Goal: Communication & Community: Share content

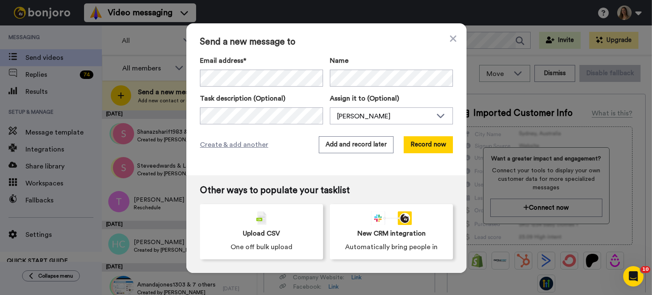
drag, startPoint x: 318, startPoint y: 127, endPoint x: 229, endPoint y: 132, distance: 89.3
click at [229, 132] on div "Send a new message to Email address* Zain <zainyology@gmail.com> Name Task desc…" at bounding box center [326, 99] width 280 height 152
click at [354, 144] on button "Add and record later" at bounding box center [356, 144] width 75 height 17
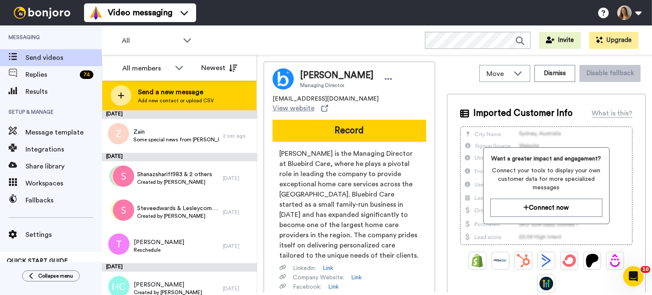
click at [202, 85] on div "Send a new message Add new contact or upload CSV" at bounding box center [179, 96] width 154 height 30
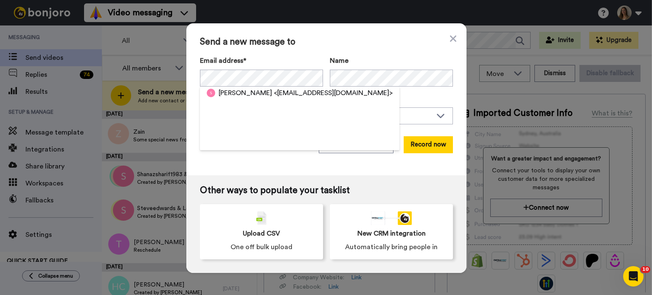
click at [274, 96] on span "<samismith4@hotmail.com>" at bounding box center [333, 93] width 119 height 10
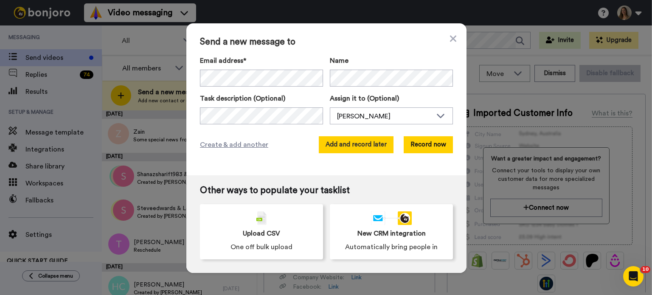
click at [357, 149] on button "Add and record later" at bounding box center [356, 144] width 75 height 17
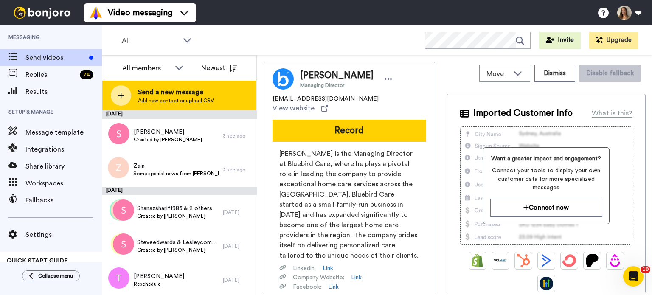
click at [186, 88] on span "Send a new message" at bounding box center [176, 92] width 76 height 10
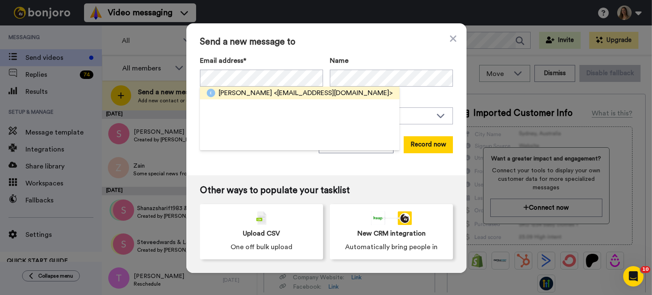
click at [274, 90] on span "<emilyybaker9@gmail.com>" at bounding box center [333, 93] width 119 height 10
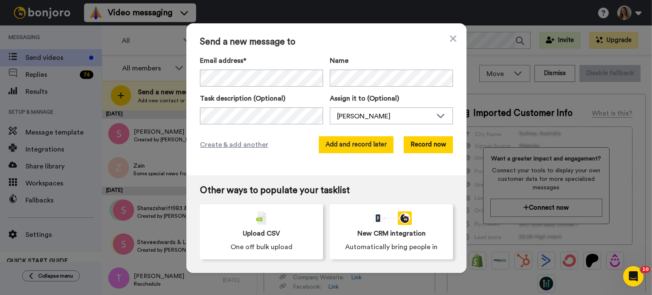
click at [343, 142] on button "Add and record later" at bounding box center [356, 144] width 75 height 17
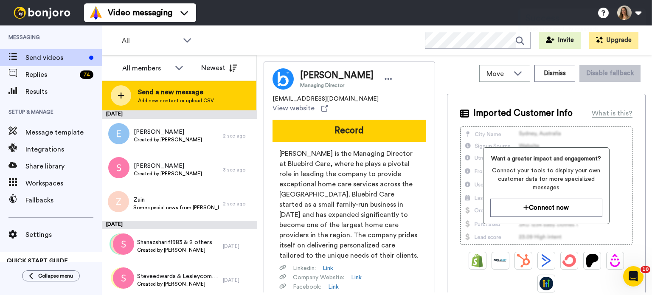
click at [189, 98] on span "Add new contact or upload CSV" at bounding box center [176, 100] width 76 height 7
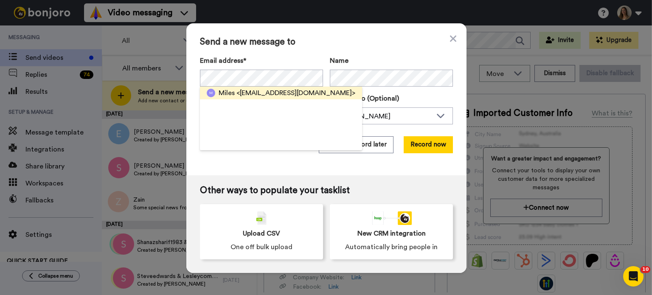
click at [261, 94] on span "<mjbrockhurst@yahoo.com>" at bounding box center [296, 93] width 119 height 10
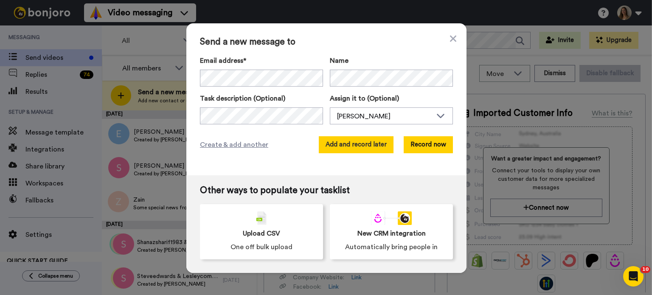
click at [330, 141] on button "Add and record later" at bounding box center [356, 144] width 75 height 17
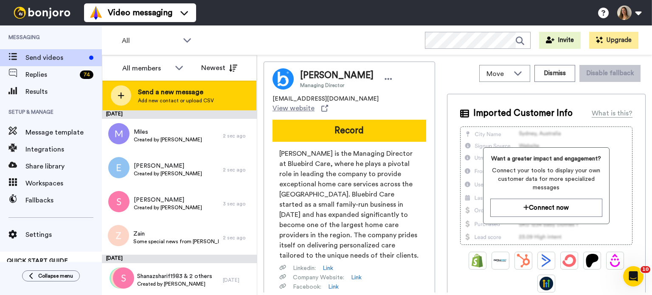
click at [211, 95] on span "Send a new message" at bounding box center [176, 92] width 76 height 10
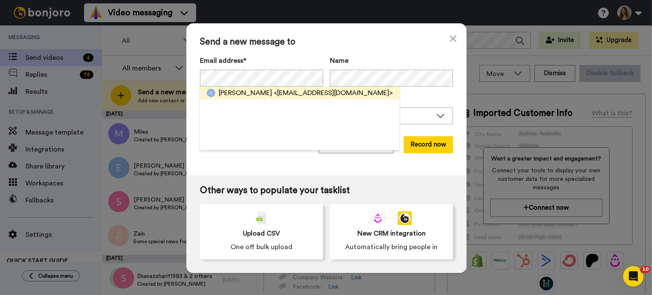
click at [274, 94] on span "<jacckiechirara@yahoo.co.uk>" at bounding box center [333, 93] width 119 height 10
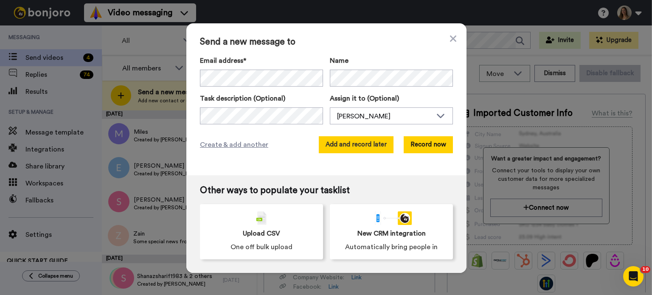
click at [374, 141] on button "Add and record later" at bounding box center [356, 144] width 75 height 17
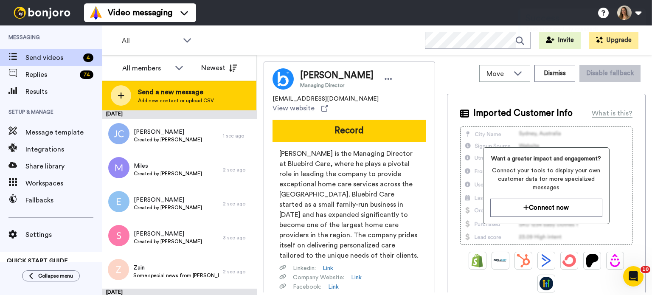
click at [212, 103] on div "Send a new message Add new contact or upload CSV" at bounding box center [179, 96] width 154 height 30
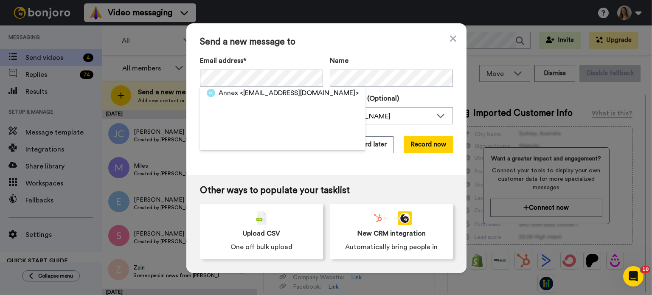
click at [242, 99] on div "Annex <annexchristi6@gmail.com>" at bounding box center [283, 119] width 166 height 64
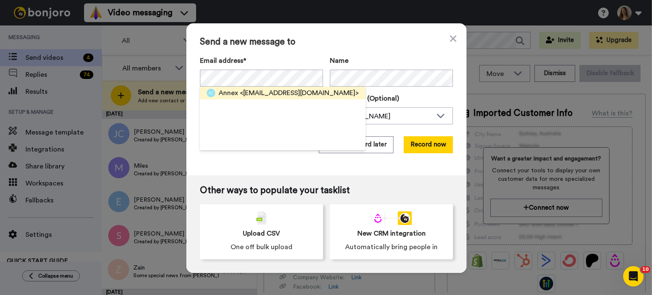
click at [280, 91] on span "<annexchristi6@gmail.com>" at bounding box center [299, 93] width 119 height 10
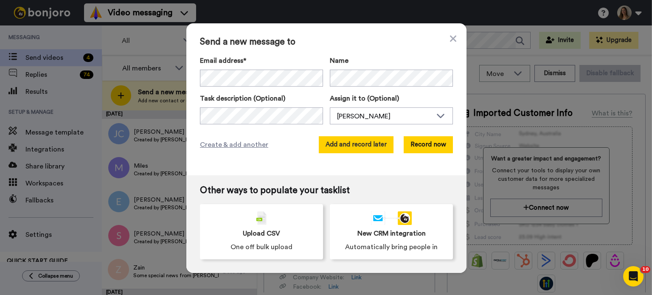
click at [377, 152] on button "Add and record later" at bounding box center [356, 144] width 75 height 17
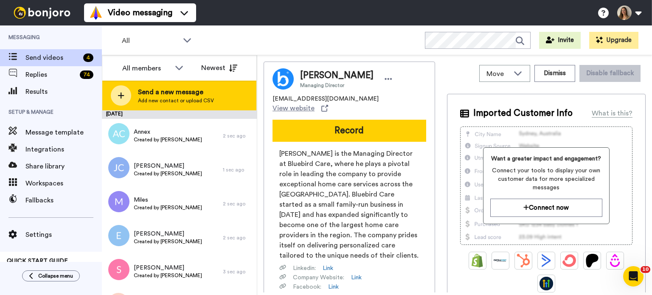
click at [196, 82] on div "Send a new message Add new contact or upload CSV" at bounding box center [179, 96] width 154 height 30
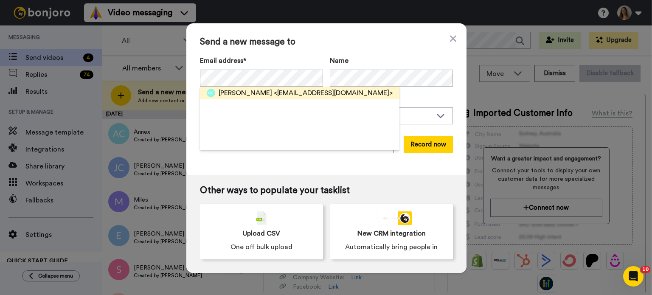
click at [296, 91] on span "<hollycook2003@icloud.com>" at bounding box center [333, 93] width 119 height 10
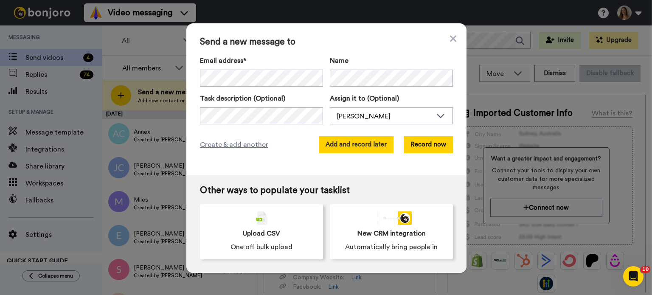
click at [369, 141] on button "Add and record later" at bounding box center [356, 144] width 75 height 17
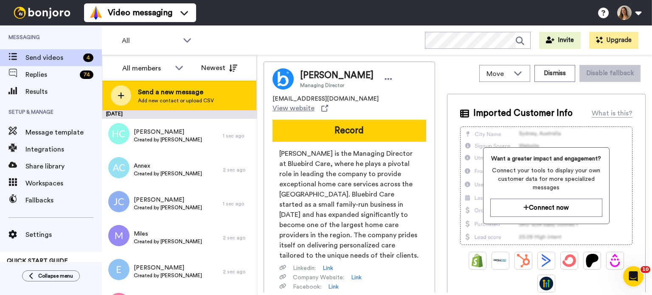
click at [197, 106] on div "Send a new message Add new contact or upload CSV" at bounding box center [179, 96] width 154 height 30
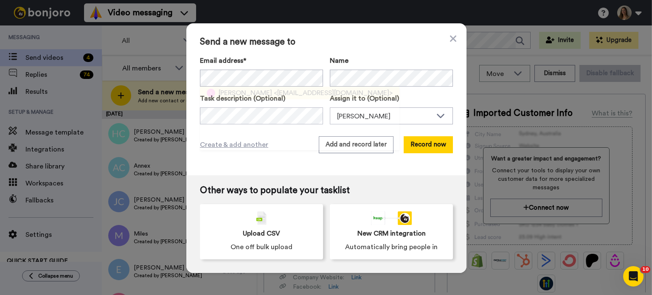
click at [276, 93] on span "<dhaukaisa@gmail.com>" at bounding box center [333, 93] width 119 height 10
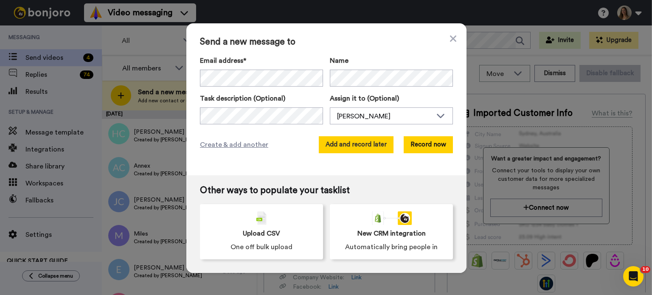
click at [346, 143] on button "Add and record later" at bounding box center [356, 144] width 75 height 17
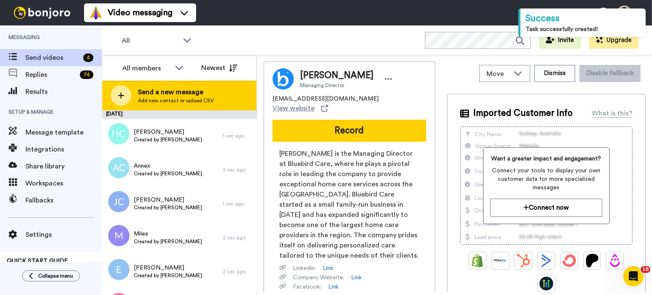
click at [175, 90] on span "Send a new message" at bounding box center [176, 92] width 76 height 10
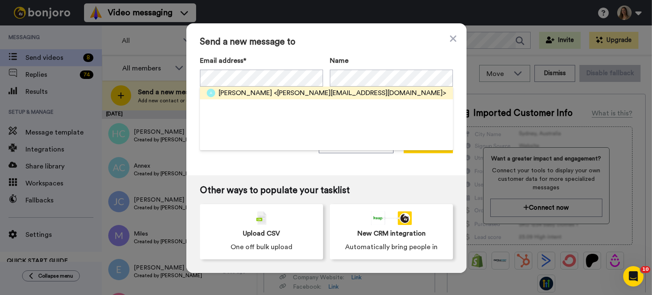
click at [274, 96] on span "<albert.dzackah@gmail.com>" at bounding box center [360, 93] width 172 height 10
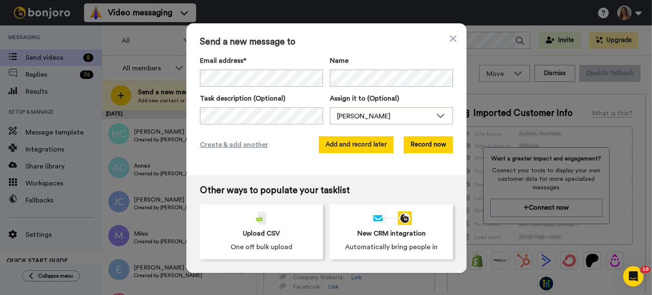
click at [356, 141] on button "Add and record later" at bounding box center [356, 144] width 75 height 17
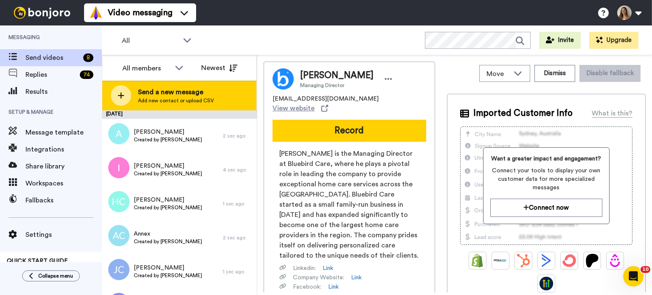
click at [129, 98] on div at bounding box center [121, 95] width 20 height 20
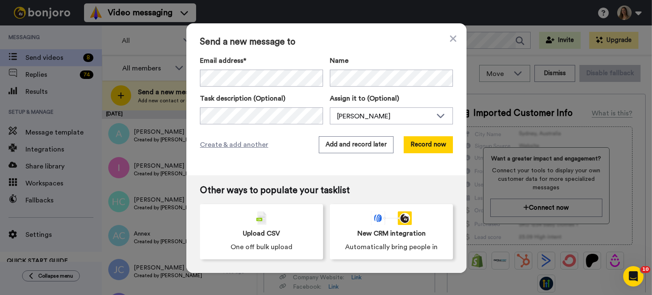
click at [246, 88] on div "Email address* Angie <Angie.cousins@yahoo.co.uk> Milesmallin <milesmallin@sky.c…" at bounding box center [326, 90] width 253 height 69
click at [378, 148] on button "Add and record later" at bounding box center [356, 144] width 75 height 17
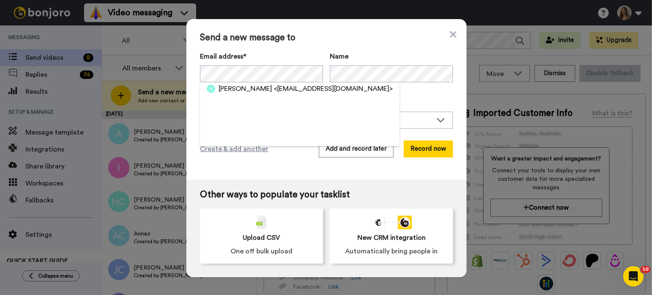
click at [288, 88] on span "<tasha_fellbrich@yahoo.co.uk>" at bounding box center [333, 89] width 119 height 10
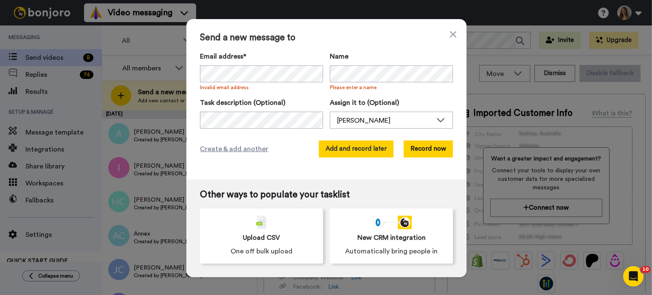
click at [355, 152] on button "Add and record later" at bounding box center [356, 149] width 75 height 17
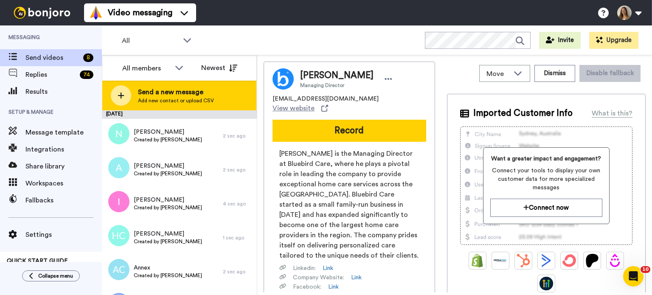
click at [201, 86] on div "Send a new message Add new contact or upload CSV" at bounding box center [179, 96] width 154 height 30
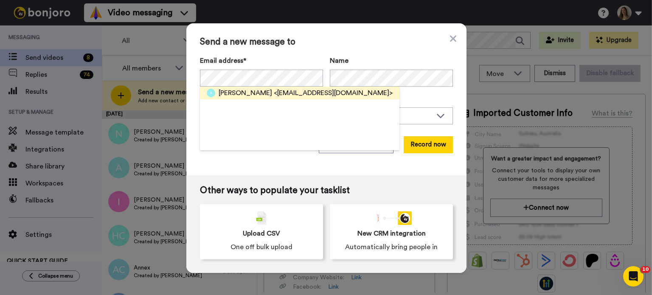
click at [274, 95] on span "<goraya302@gmail.com>" at bounding box center [333, 93] width 119 height 10
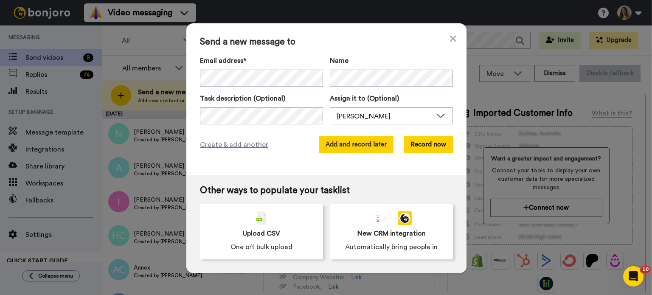
click at [349, 148] on button "Add and record later" at bounding box center [356, 144] width 75 height 17
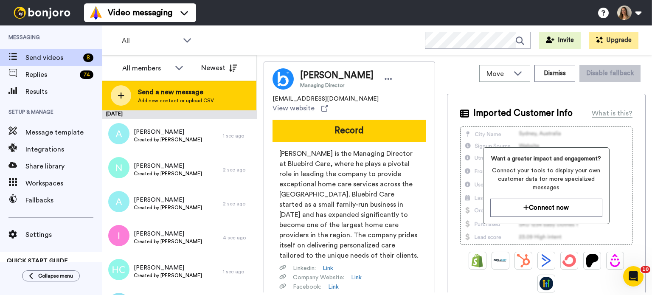
click at [152, 89] on span "Send a new message" at bounding box center [176, 92] width 76 height 10
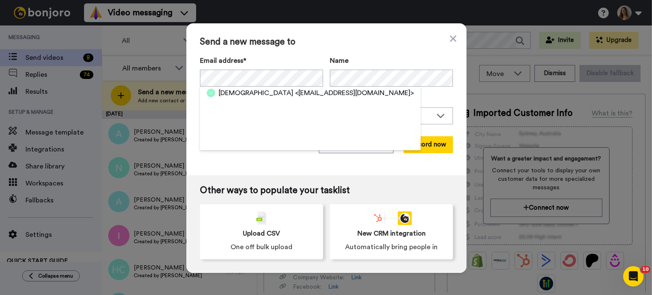
drag, startPoint x: 244, startPoint y: 99, endPoint x: 251, endPoint y: 93, distance: 8.8
click at [251, 93] on span "Muhammad" at bounding box center [256, 93] width 75 height 10
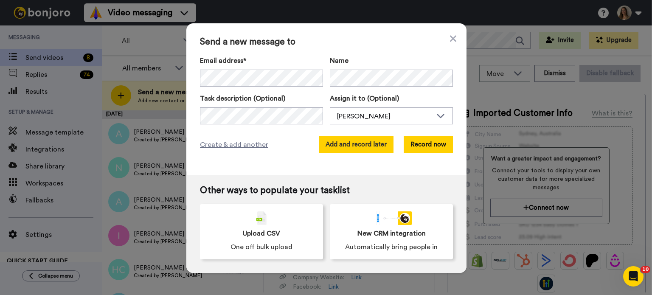
click at [350, 141] on button "Add and record later" at bounding box center [356, 144] width 75 height 17
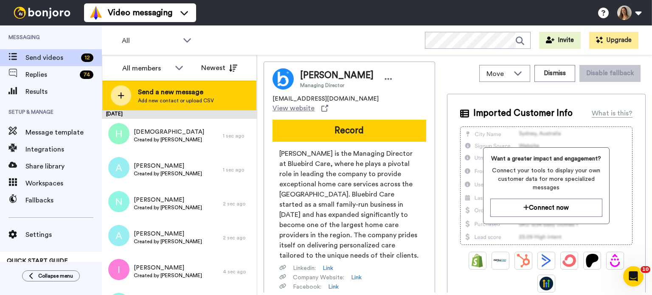
click at [186, 92] on span "Send a new message" at bounding box center [176, 92] width 76 height 10
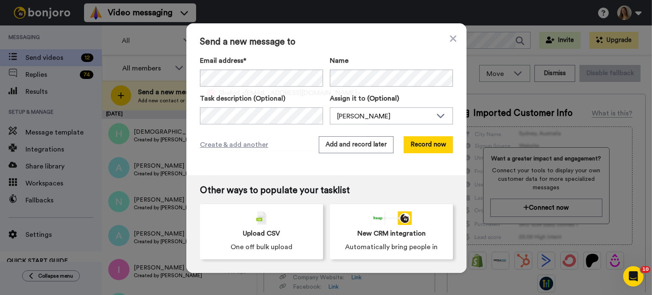
drag, startPoint x: 264, startPoint y: 95, endPoint x: 269, endPoint y: 96, distance: 5.8
click at [263, 93] on span "<shahidkamran96@gmail.com>" at bounding box center [301, 93] width 119 height 10
click at [368, 144] on button "Add and record later" at bounding box center [356, 144] width 75 height 17
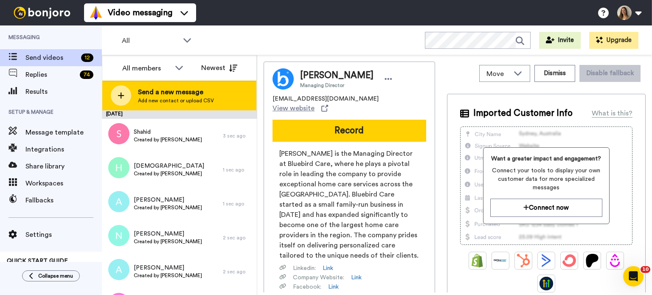
click at [209, 90] on span "Send a new message" at bounding box center [176, 92] width 76 height 10
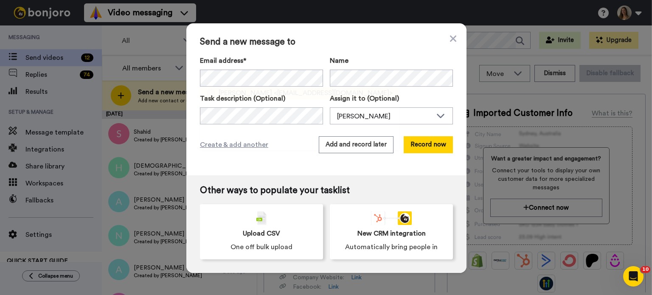
click at [245, 96] on span "Rajwinder" at bounding box center [246, 93] width 54 height 10
click at [370, 144] on button "Add and record later" at bounding box center [356, 144] width 75 height 17
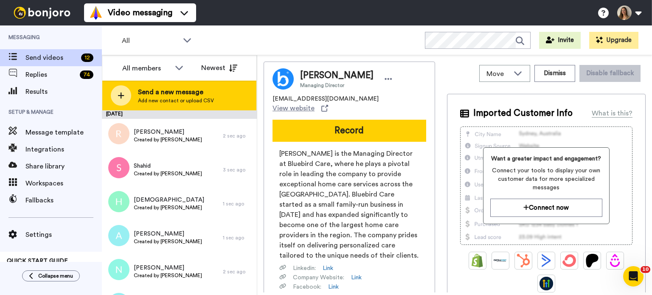
click at [205, 100] on span "Add new contact or upload CSV" at bounding box center [176, 100] width 76 height 7
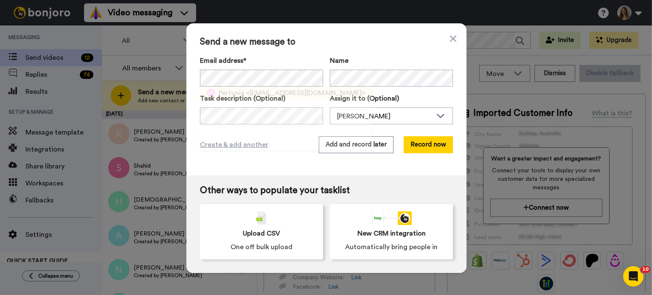
click at [277, 91] on span "<khanyepertunia@gmail.com>" at bounding box center [305, 93] width 119 height 10
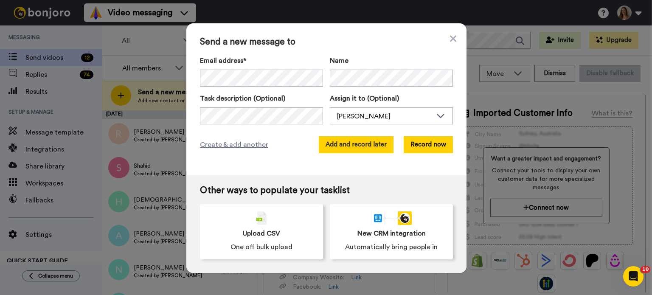
click at [355, 147] on button "Add and record later" at bounding box center [356, 144] width 75 height 17
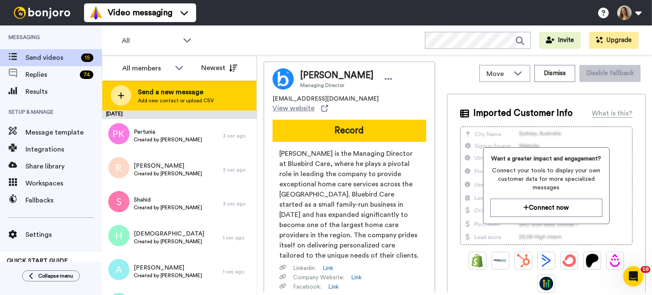
click at [185, 94] on span "Send a new message" at bounding box center [176, 92] width 76 height 10
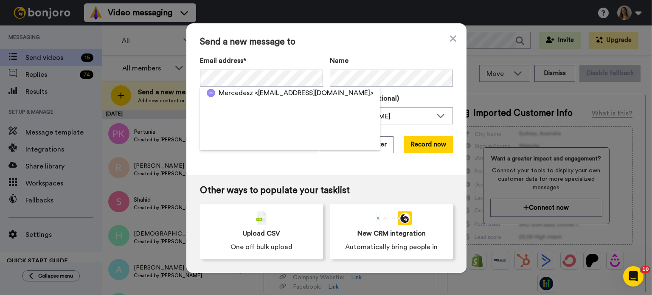
click at [259, 96] on span "<mercedeszlako@gmail.com>" at bounding box center [314, 93] width 119 height 10
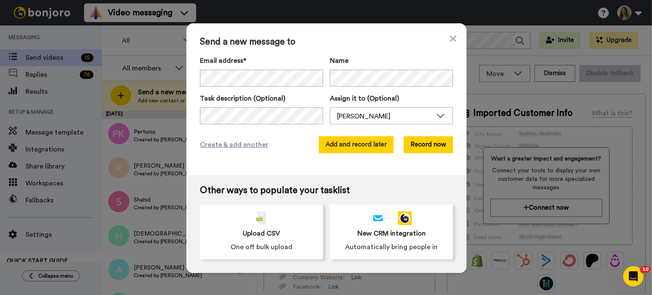
click at [359, 147] on button "Add and record later" at bounding box center [356, 144] width 75 height 17
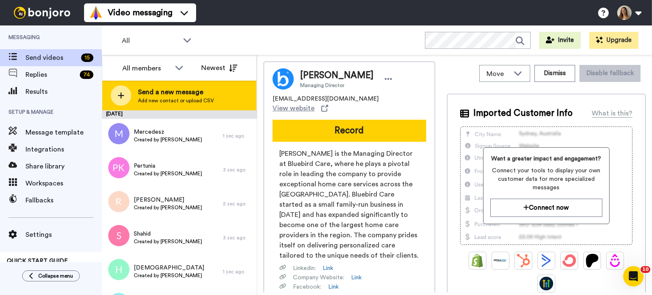
click at [170, 88] on span "Send a new message" at bounding box center [176, 92] width 76 height 10
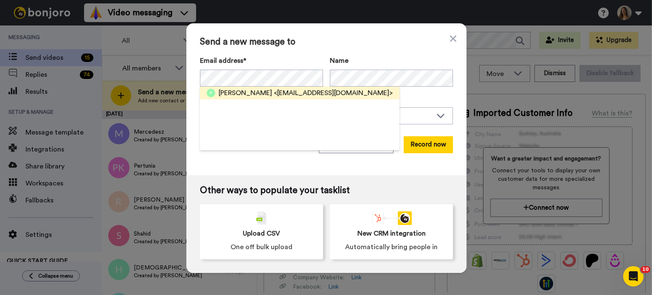
click at [274, 97] on span "<peterlock1906@gmail.com>" at bounding box center [333, 93] width 119 height 10
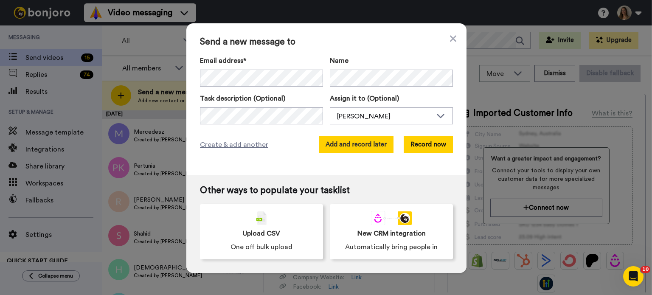
click at [362, 144] on button "Add and record later" at bounding box center [356, 144] width 75 height 17
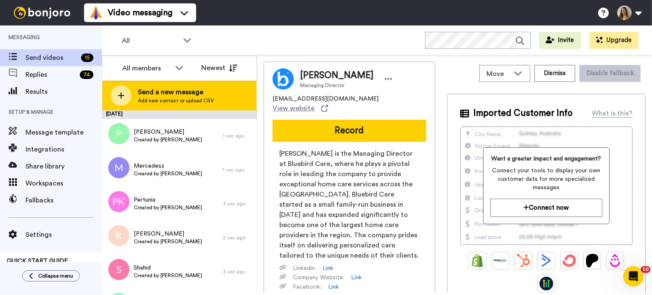
click at [181, 104] on div "Send a new message Add new contact or upload CSV" at bounding box center [179, 96] width 154 height 30
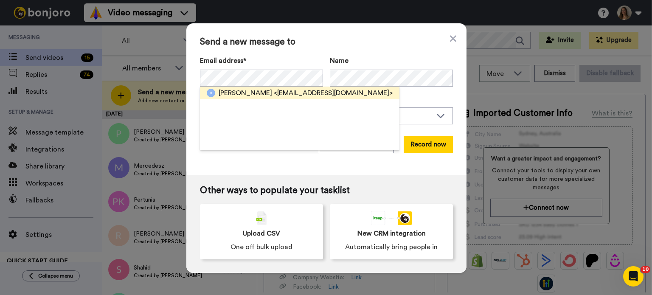
click at [243, 96] on span "Beatrice Lock" at bounding box center [246, 93] width 54 height 10
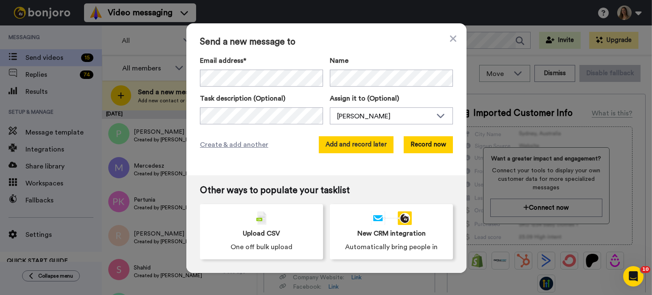
click at [338, 147] on button "Add and record later" at bounding box center [356, 144] width 75 height 17
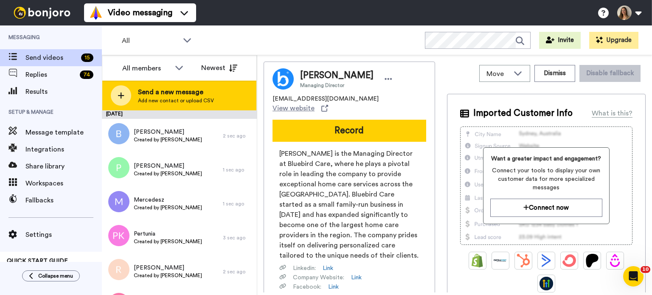
click at [152, 101] on span "Add new contact or upload CSV" at bounding box center [176, 100] width 76 height 7
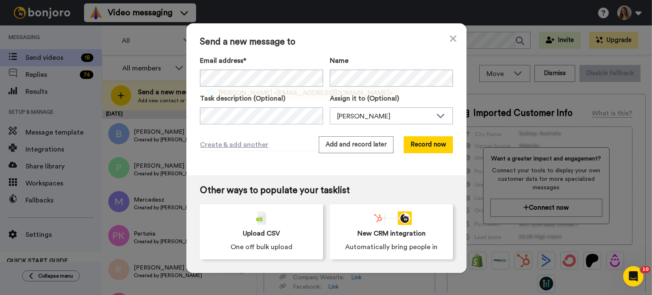
click at [293, 93] on span "<amsmachokoto@gmail.com>" at bounding box center [333, 93] width 119 height 10
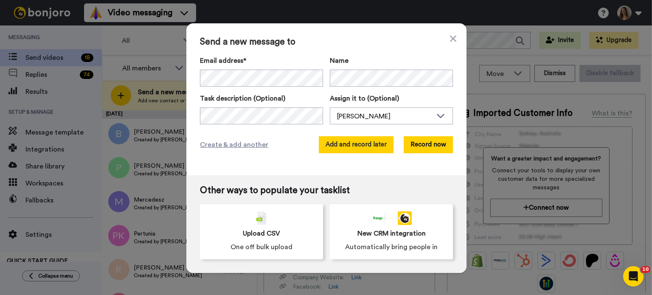
click at [355, 143] on button "Add and record later" at bounding box center [356, 144] width 75 height 17
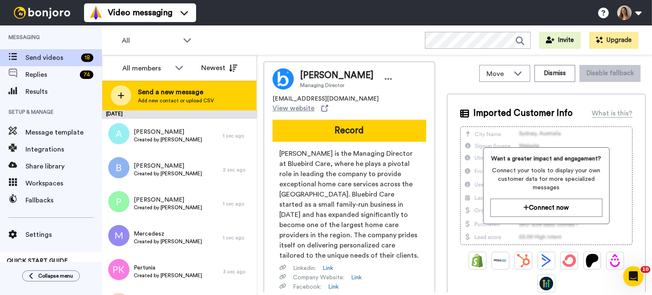
click at [197, 98] on span "Add new contact or upload CSV" at bounding box center [176, 100] width 76 height 7
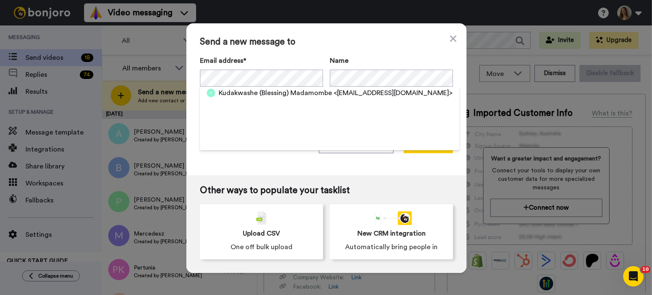
click at [250, 96] on span "Kudakwashe (Blessing) Madamombe" at bounding box center [275, 93] width 113 height 10
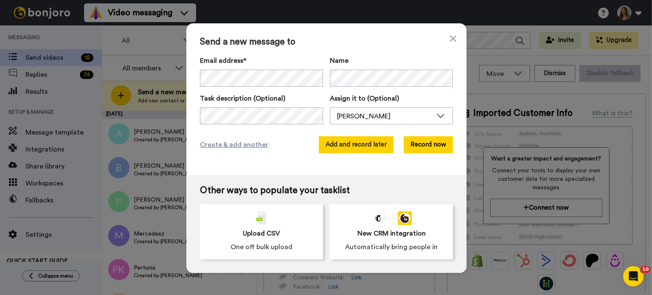
click at [365, 150] on button "Add and record later" at bounding box center [356, 144] width 75 height 17
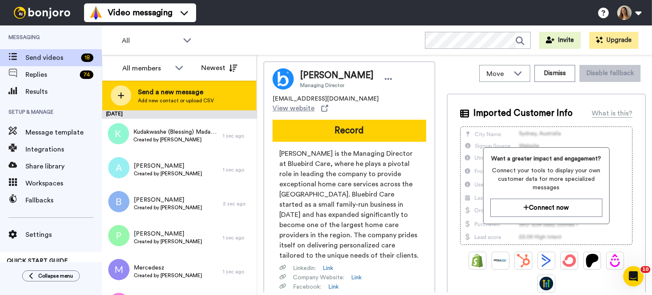
click at [149, 93] on span "Send a new message" at bounding box center [176, 92] width 76 height 10
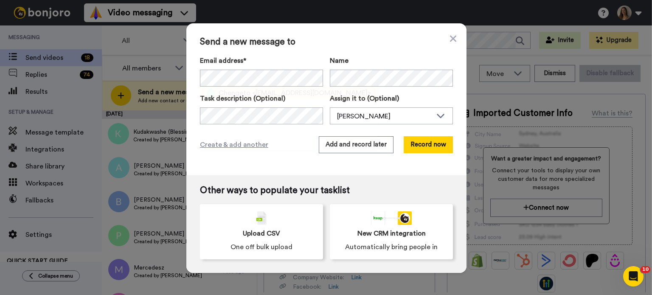
click at [279, 93] on span "<cmasvingwe@gmail.com>" at bounding box center [311, 93] width 119 height 10
click at [365, 148] on button "Add and record later" at bounding box center [356, 144] width 75 height 17
click at [259, 96] on span "Tafadzwa Musiza" at bounding box center [246, 93] width 55 height 10
click at [334, 132] on div "Send a new message to Email address* Tafadzwa Musiza <musiza88@icloud.com> Name…" at bounding box center [326, 99] width 280 height 152
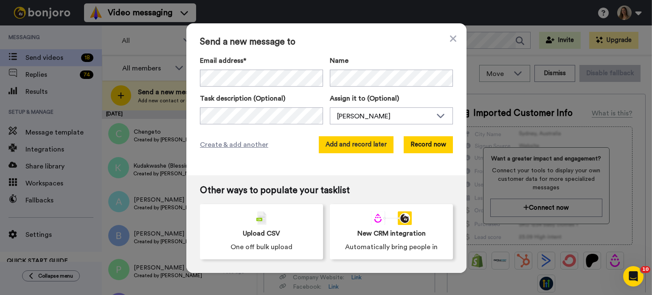
click at [336, 149] on button "Add and record later" at bounding box center [356, 144] width 75 height 17
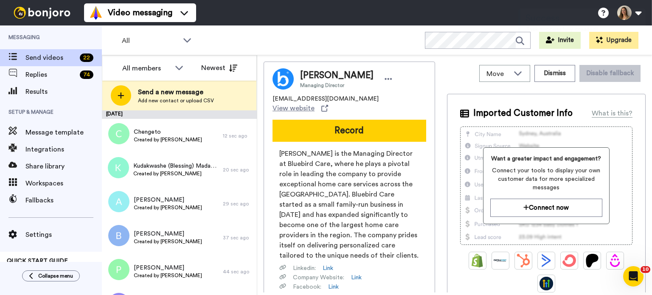
click at [216, 95] on div "Send a new message Add new contact or upload CSV" at bounding box center [179, 96] width 154 height 30
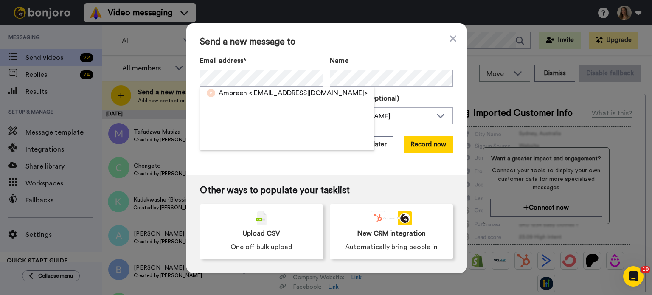
click at [244, 96] on div "Ambreen <ambreennaman@gmail.com>" at bounding box center [293, 93] width 149 height 10
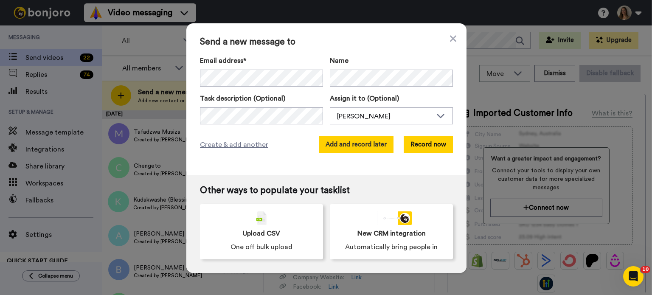
click at [362, 141] on button "Add and record later" at bounding box center [356, 144] width 75 height 17
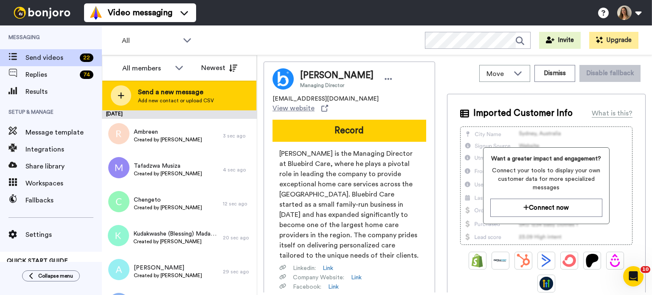
click at [220, 104] on div "Send a new message Add new contact or upload CSV" at bounding box center [179, 96] width 154 height 30
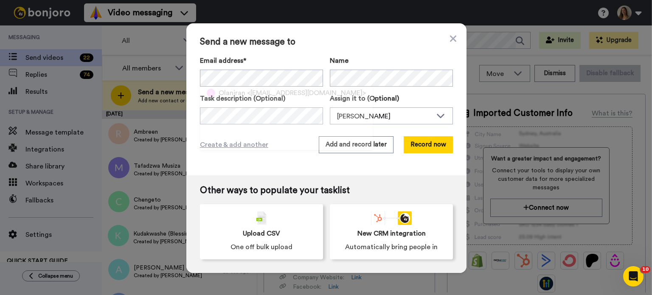
click at [247, 92] on span "<kunleolaniran@gmail.com>" at bounding box center [306, 93] width 119 height 10
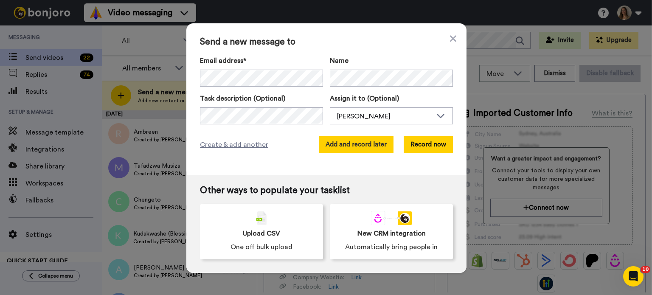
click at [352, 149] on button "Add and record later" at bounding box center [356, 144] width 75 height 17
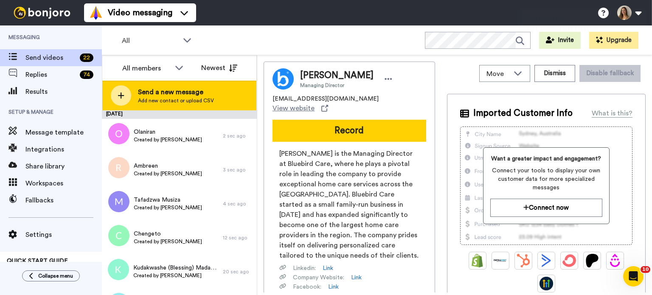
click at [171, 101] on span "Add new contact or upload CSV" at bounding box center [176, 100] width 76 height 7
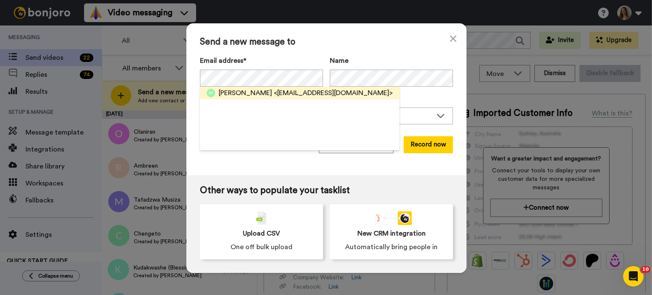
click at [274, 95] on span "<parkerbethany2@gmail.com>" at bounding box center [333, 93] width 119 height 10
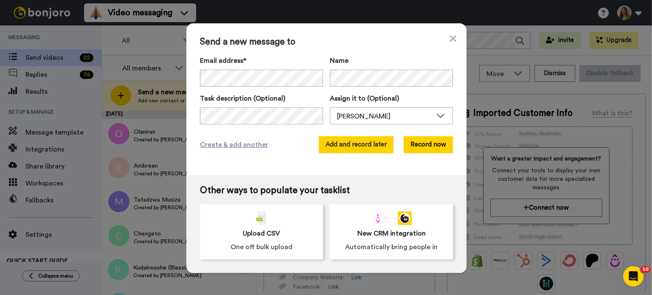
click at [368, 147] on button "Add and record later" at bounding box center [356, 144] width 75 height 17
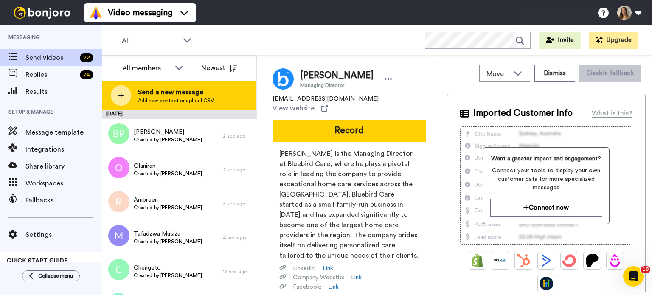
click at [175, 81] on div "Send a new message Add new contact or upload CSV" at bounding box center [179, 96] width 154 height 30
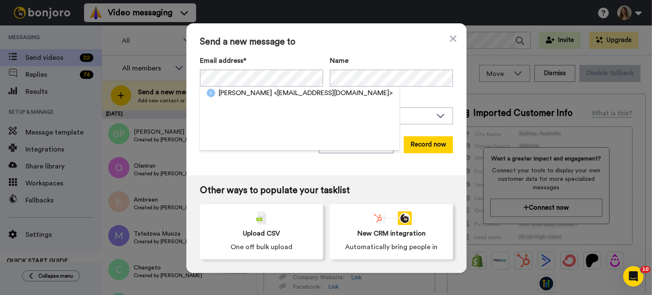
click at [274, 95] on span "<phirierin@gmail.com>" at bounding box center [333, 93] width 119 height 10
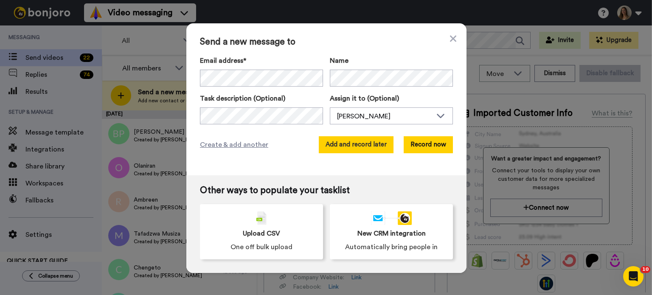
click at [369, 142] on button "Add and record later" at bounding box center [356, 144] width 75 height 17
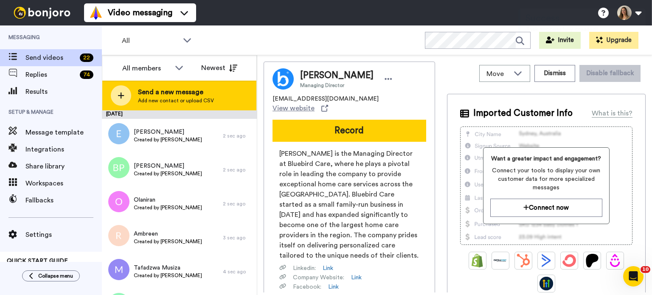
click at [189, 87] on span "Send a new message" at bounding box center [176, 92] width 76 height 10
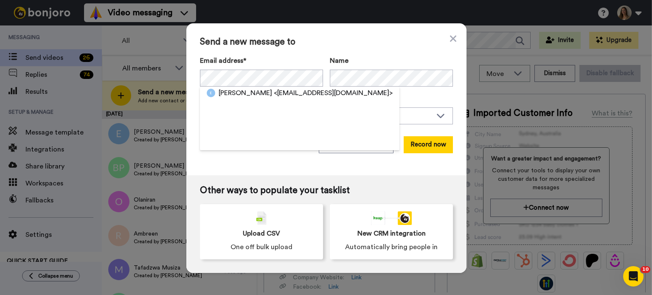
click at [274, 93] on span "<em23pretty@aol.com>" at bounding box center [333, 93] width 119 height 10
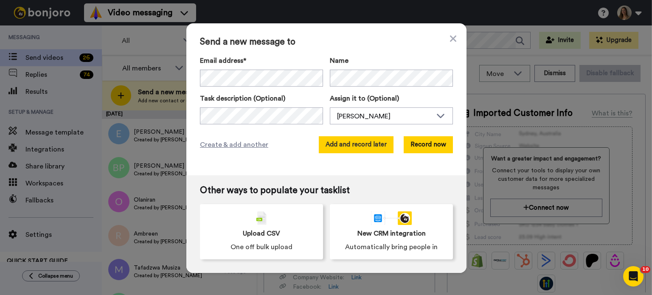
click at [345, 137] on button "Add and record later" at bounding box center [356, 144] width 75 height 17
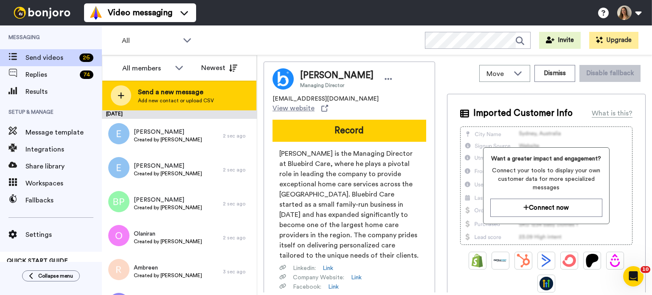
click at [197, 85] on div "Send a new message Add new contact or upload CSV" at bounding box center [179, 96] width 154 height 30
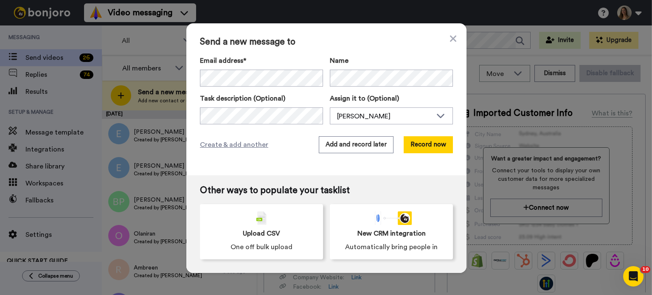
click at [243, 86] on div "Email address* Angie <Angie.cousins@yahoo.co.uk> Milesmallin <milesmallin@sky.c…" at bounding box center [326, 90] width 253 height 69
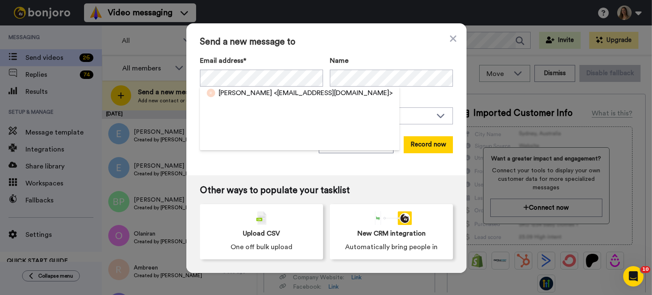
click at [274, 95] on span "<riversfamily1@hotmail.co.uk>" at bounding box center [333, 93] width 119 height 10
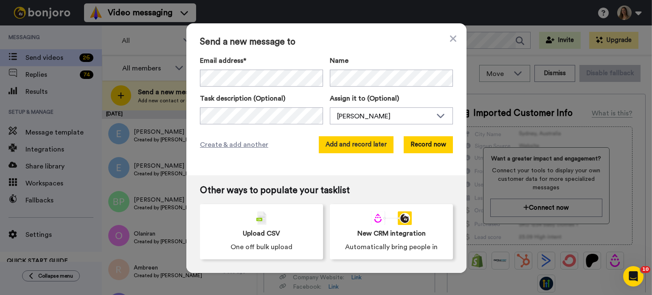
click at [367, 145] on button "Add and record later" at bounding box center [356, 144] width 75 height 17
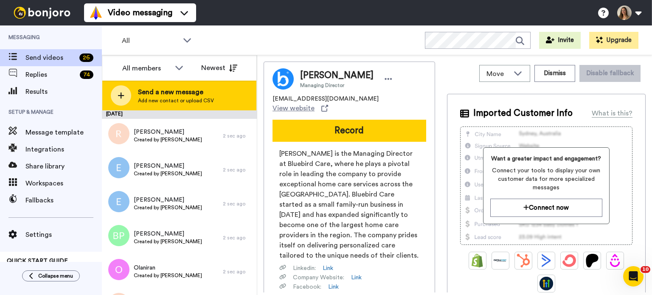
click at [191, 87] on span "Send a new message" at bounding box center [176, 92] width 76 height 10
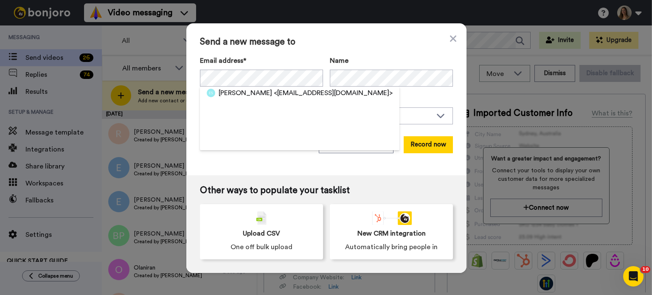
click at [274, 93] on span "<lizette884@gmail.com>" at bounding box center [333, 93] width 119 height 10
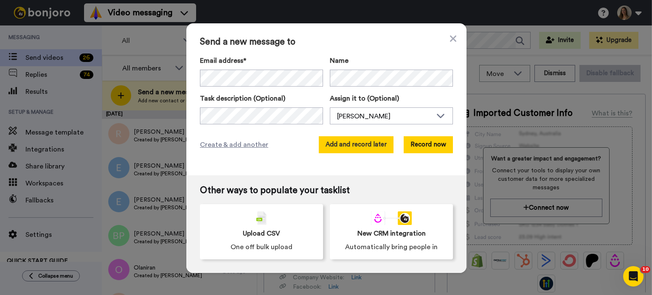
click at [336, 139] on button "Add and record later" at bounding box center [356, 144] width 75 height 17
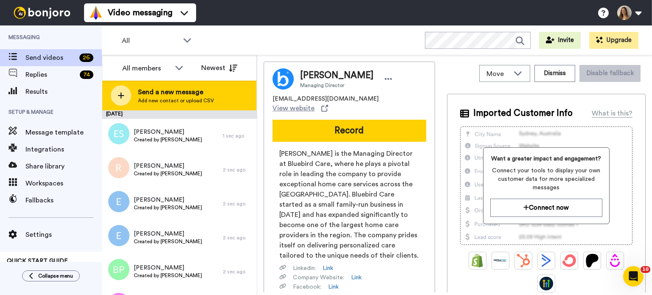
click at [203, 101] on span "Add new contact or upload CSV" at bounding box center [176, 100] width 76 height 7
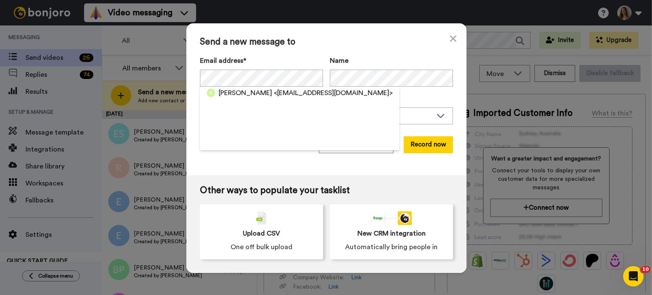
click at [274, 93] on span "<silonicky@gmail.com>" at bounding box center [333, 93] width 119 height 10
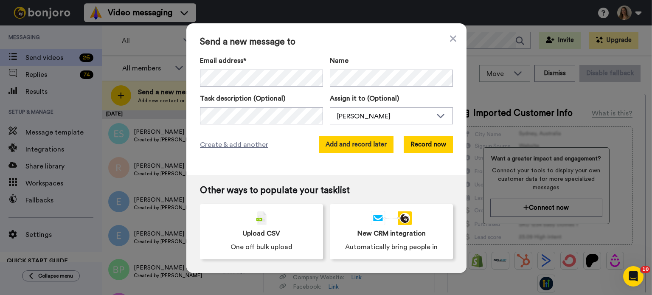
click at [363, 143] on button "Add and record later" at bounding box center [356, 144] width 75 height 17
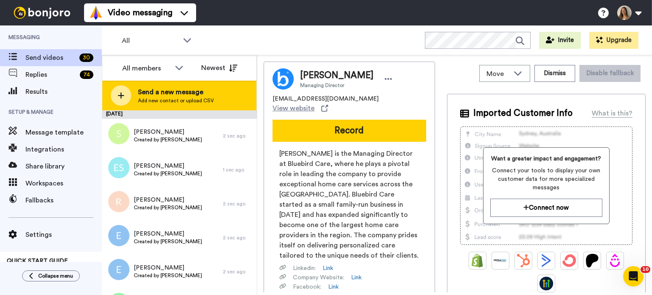
click at [165, 100] on span "Add new contact or upload CSV" at bounding box center [176, 100] width 76 height 7
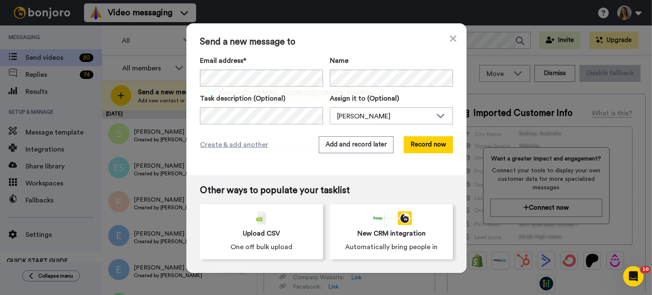
click at [221, 94] on span "Kierren Sly" at bounding box center [235, 93] width 33 height 10
click at [359, 141] on button "Add and record later" at bounding box center [356, 144] width 75 height 17
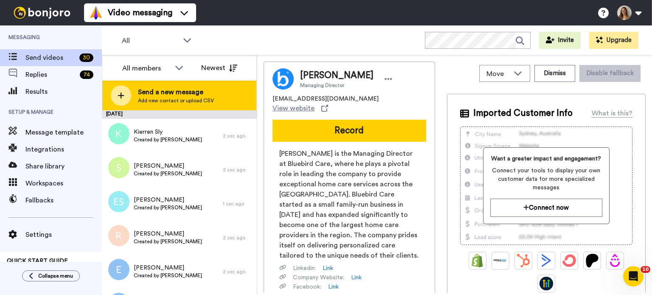
click at [158, 93] on span "Send a new message" at bounding box center [176, 92] width 76 height 10
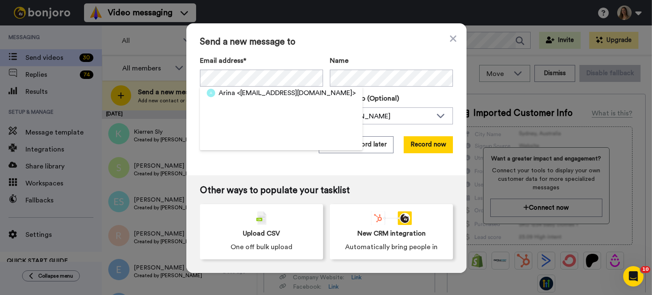
click at [276, 98] on div "Arina <athapapun@gmail.com>" at bounding box center [281, 93] width 163 height 13
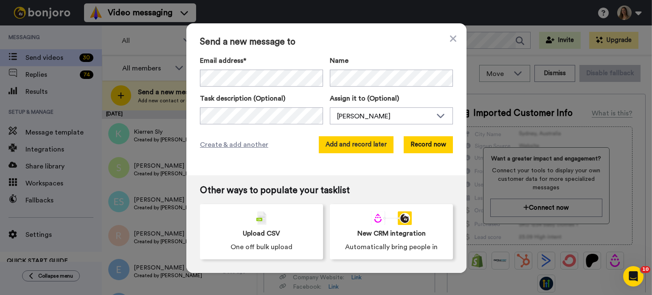
click at [356, 140] on button "Add and record later" at bounding box center [356, 144] width 75 height 17
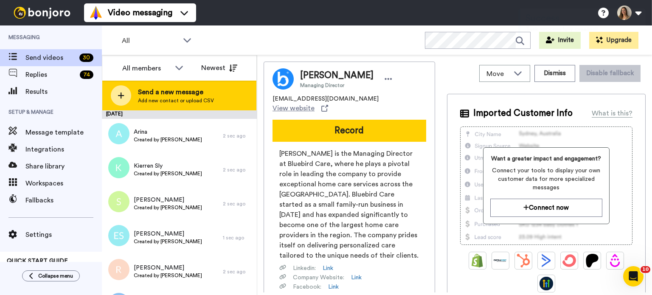
click at [189, 92] on span "Send a new message" at bounding box center [176, 92] width 76 height 10
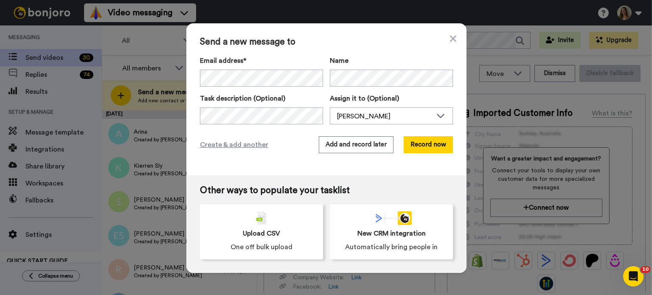
click at [223, 91] on div "Email address* Name Task description (Optional) Assign it to (Optional) Kate La…" at bounding box center [326, 90] width 253 height 69
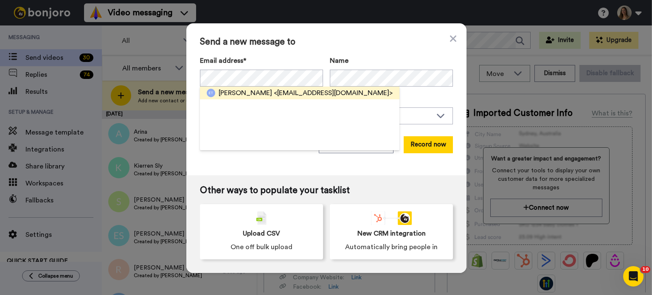
click at [236, 96] on span "Eleanor Truckle" at bounding box center [246, 93] width 54 height 10
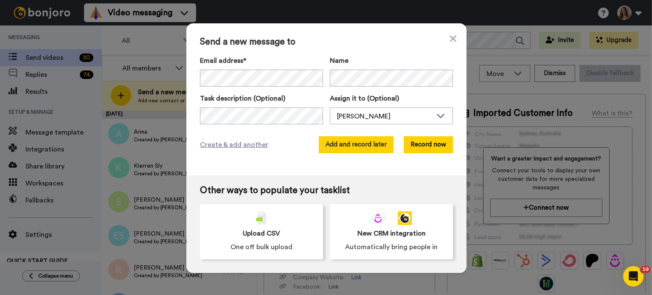
click at [380, 141] on button "Add and record later" at bounding box center [356, 144] width 75 height 17
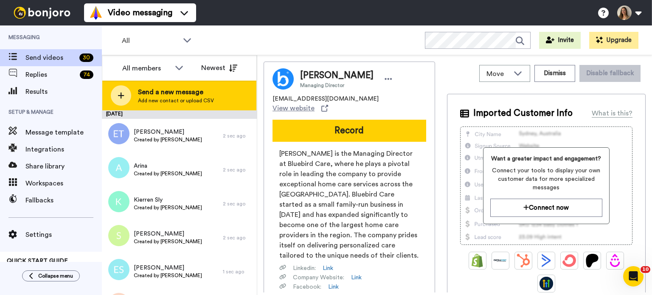
click at [139, 98] on span "Add new contact or upload CSV" at bounding box center [176, 100] width 76 height 7
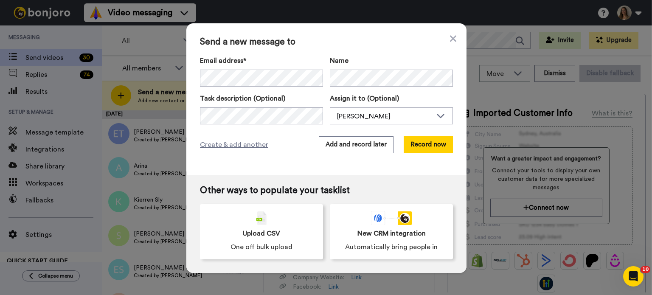
click at [230, 86] on div "Email address* Angie <Angie.cousins@yahoo.co.uk> Milesmallin <milesmallin@sky.c…" at bounding box center [326, 90] width 253 height 69
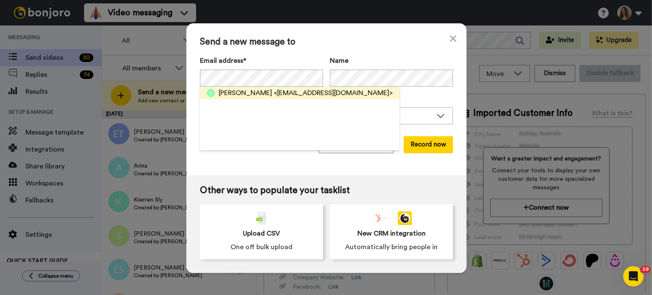
click at [274, 94] on span "<carolinewitts6@gmail.com>" at bounding box center [333, 93] width 119 height 10
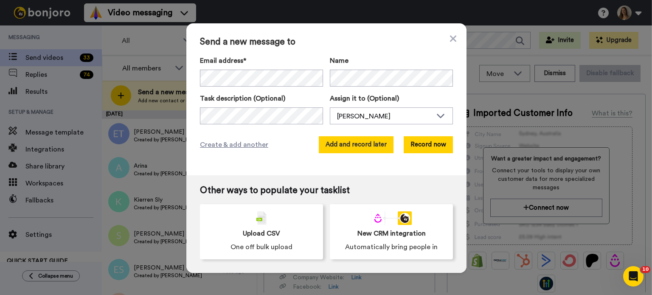
click at [374, 147] on button "Add and record later" at bounding box center [356, 144] width 75 height 17
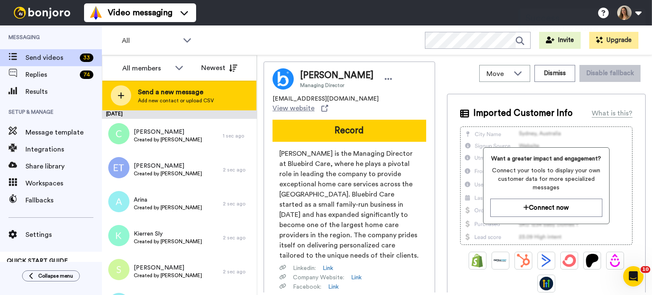
click at [199, 95] on span "Send a new message" at bounding box center [176, 92] width 76 height 10
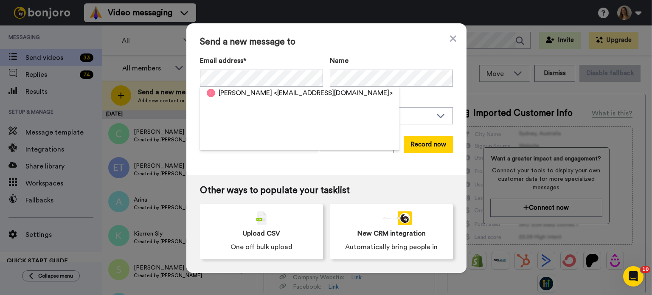
click at [274, 96] on span "<carl6226@yahoo.com>" at bounding box center [333, 93] width 119 height 10
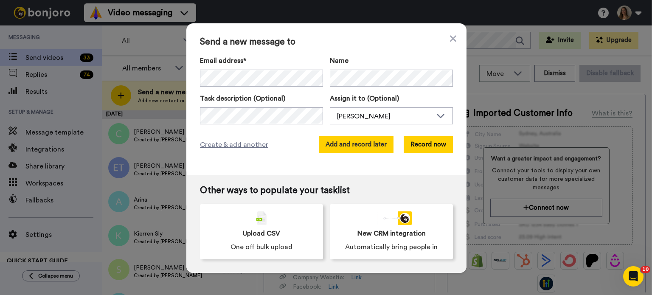
click at [377, 142] on button "Add and record later" at bounding box center [356, 144] width 75 height 17
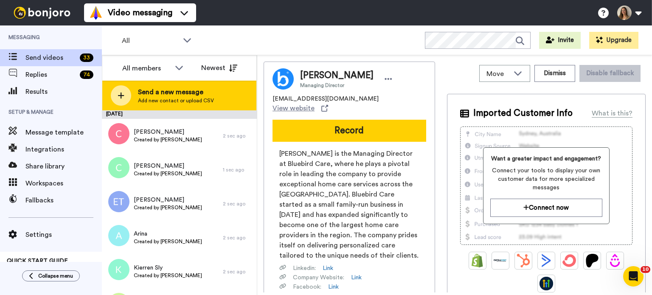
click at [154, 98] on span "Add new contact or upload CSV" at bounding box center [176, 100] width 76 height 7
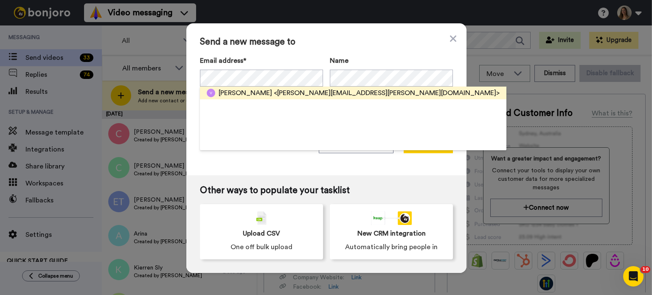
click at [279, 97] on span "<veronica.zammit@yahoo.com>" at bounding box center [387, 93] width 226 height 10
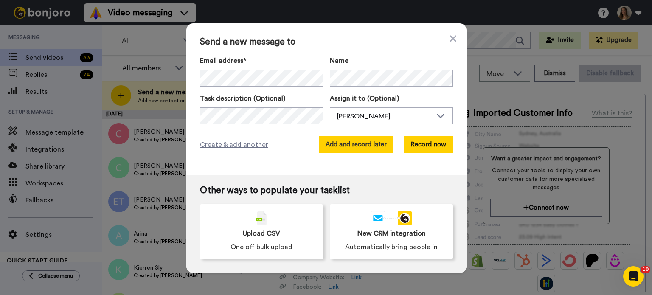
click at [377, 146] on button "Add and record later" at bounding box center [356, 144] width 75 height 17
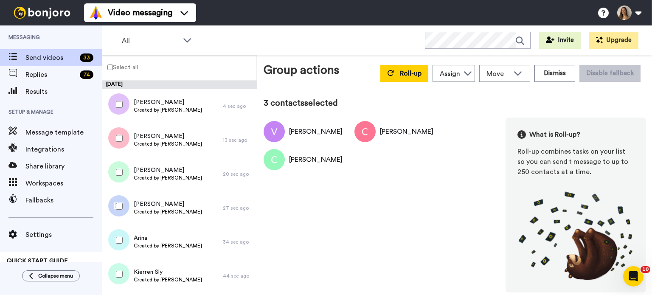
click at [121, 210] on div at bounding box center [117, 207] width 31 height 30
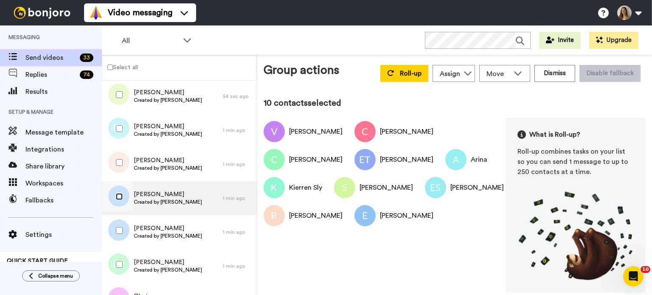
scroll to position [255, 0]
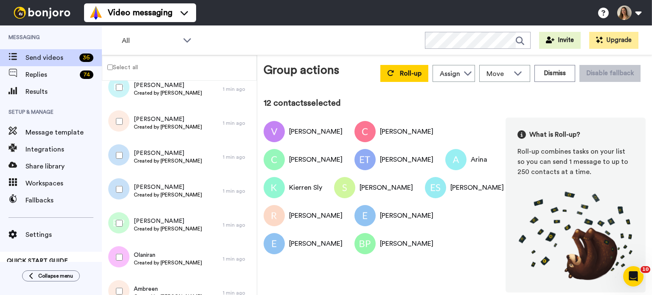
click at [120, 253] on div at bounding box center [117, 257] width 31 height 30
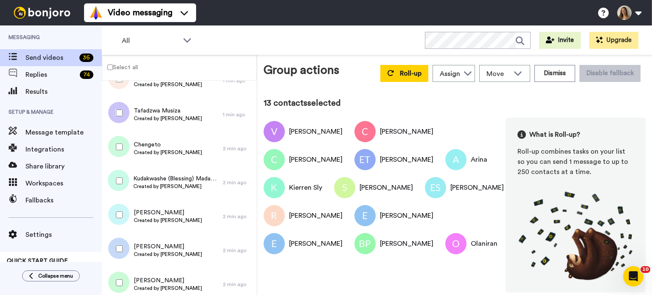
scroll to position [425, 0]
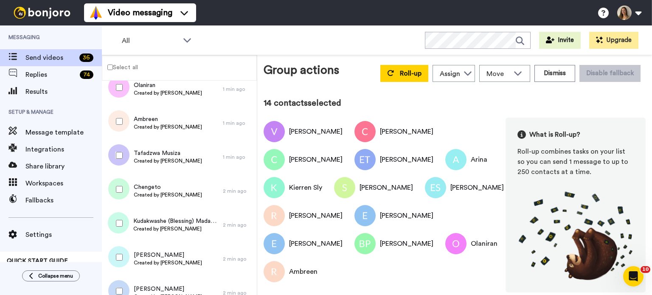
click at [122, 159] on div at bounding box center [117, 156] width 31 height 30
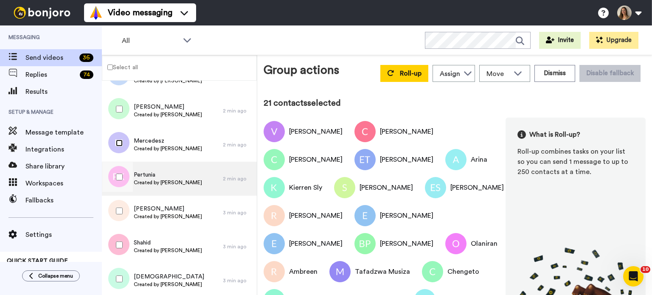
scroll to position [643, 0]
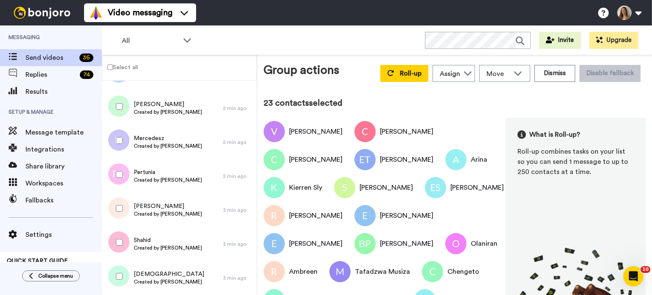
click at [117, 246] on div at bounding box center [117, 243] width 31 height 30
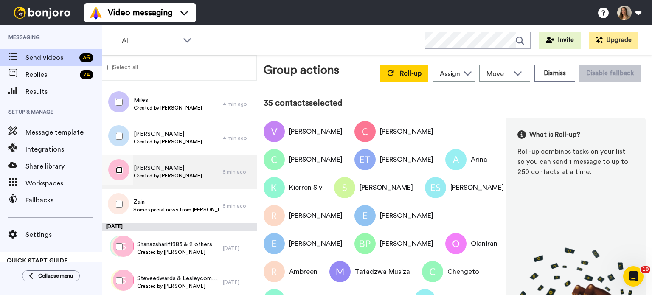
scroll to position [1110, 0]
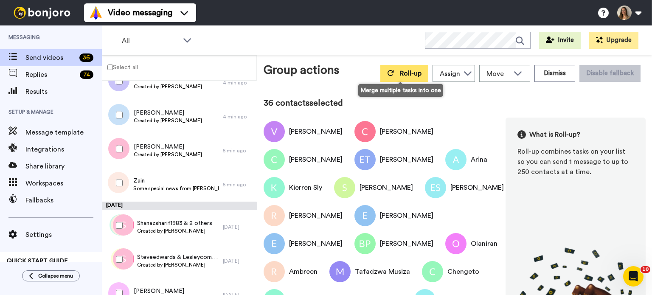
click at [409, 71] on span "Roll-up" at bounding box center [411, 73] width 22 height 7
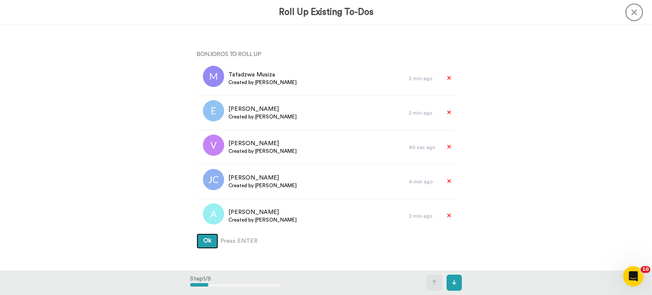
click at [213, 244] on button "Ok" at bounding box center [208, 241] width 22 height 15
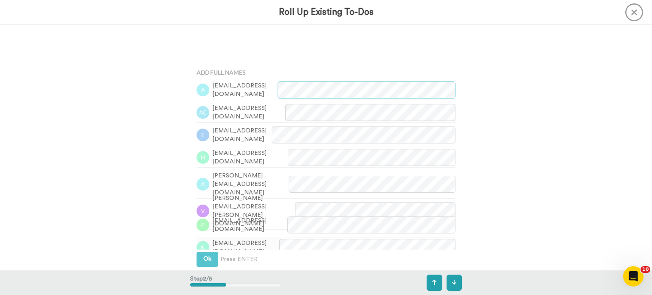
scroll to position [246, 0]
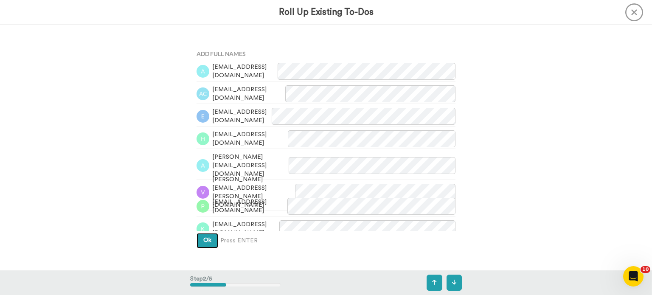
click at [207, 244] on button "Ok" at bounding box center [208, 240] width 22 height 15
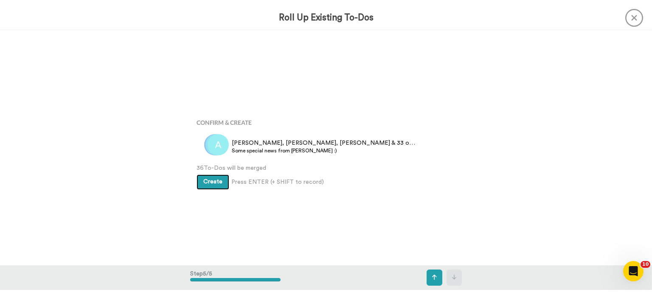
scroll to position [983, 0]
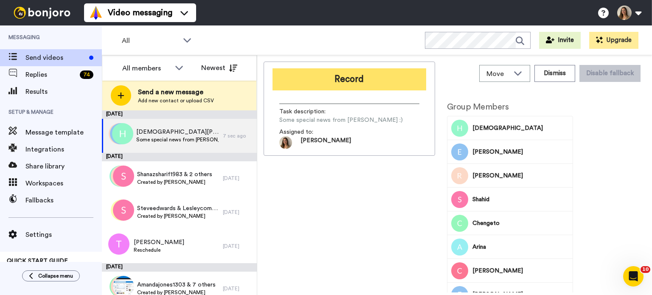
click at [353, 87] on button "Record" at bounding box center [350, 79] width 154 height 22
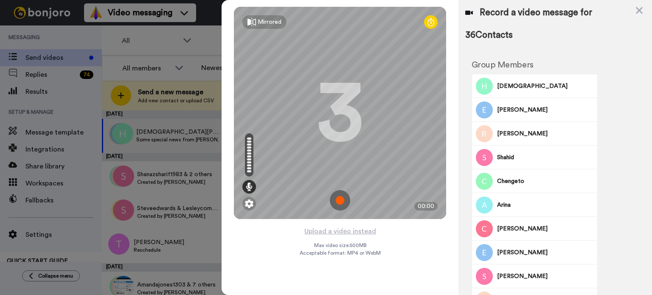
click at [343, 194] on img at bounding box center [340, 200] width 20 height 20
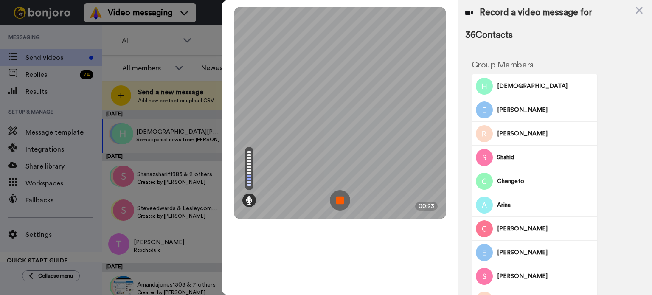
click at [343, 194] on img at bounding box center [340, 200] width 20 height 20
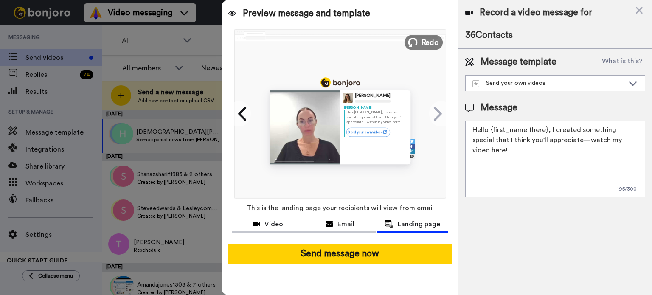
click at [434, 39] on span "Redo" at bounding box center [431, 42] width 18 height 11
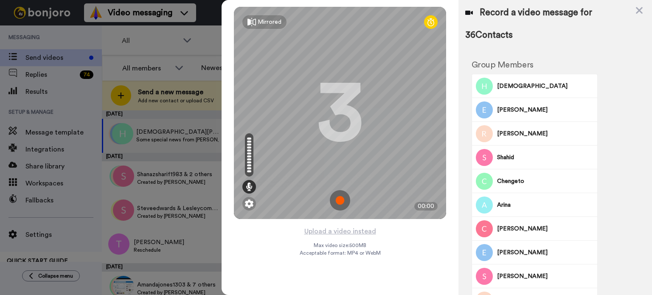
click at [339, 200] on img at bounding box center [340, 200] width 20 height 20
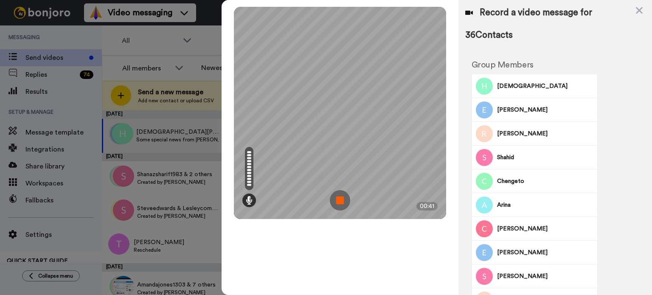
click at [339, 200] on img at bounding box center [340, 200] width 20 height 20
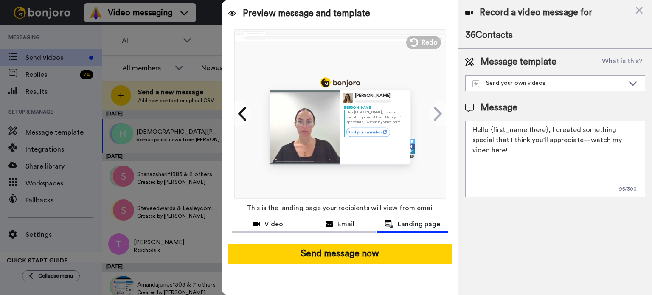
drag, startPoint x: 632, startPoint y: 140, endPoint x: 474, endPoint y: 128, distance: 158.4
click at [474, 128] on textarea "Hello {first_name|there}, I created something special that I think you'll appre…" at bounding box center [555, 159] width 180 height 76
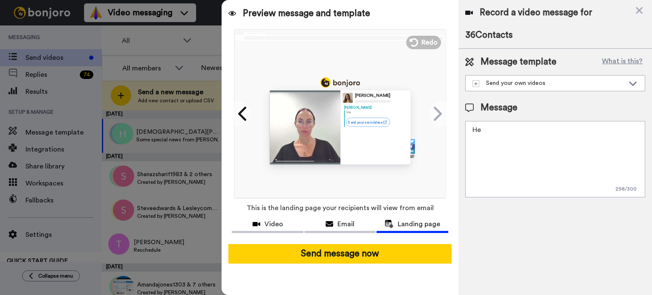
type textarea "H"
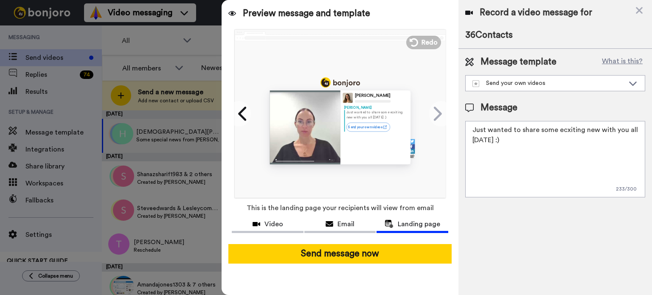
click at [564, 130] on textarea "Just wanted to share some ecxiting new with you all this Friday :)" at bounding box center [555, 159] width 180 height 76
click at [341, 12] on span "Preview message and template" at bounding box center [306, 14] width 127 height 14
click at [538, 141] on textarea "Just wanted to share some exciting new with you all this Friday :)" at bounding box center [555, 159] width 180 height 76
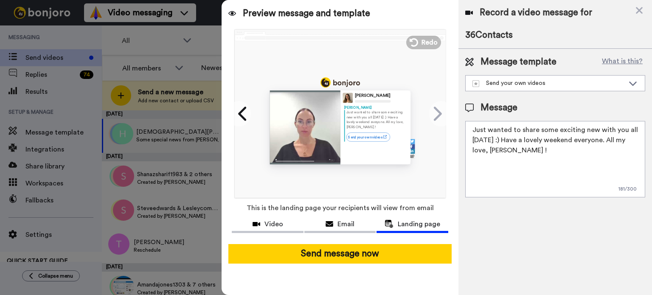
click at [473, 130] on textarea "Just wanted to share some exciting new with you all this Friday :) Have a lovel…" at bounding box center [555, 159] width 180 height 76
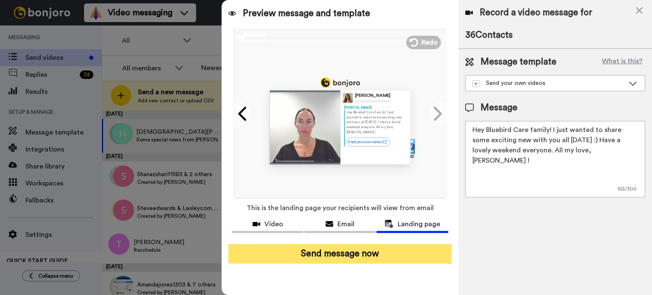
type textarea "Hey Bluebird Care family! I just wanted to share some exciting new with you all…"
click at [362, 251] on button "Send message now" at bounding box center [339, 254] width 223 height 20
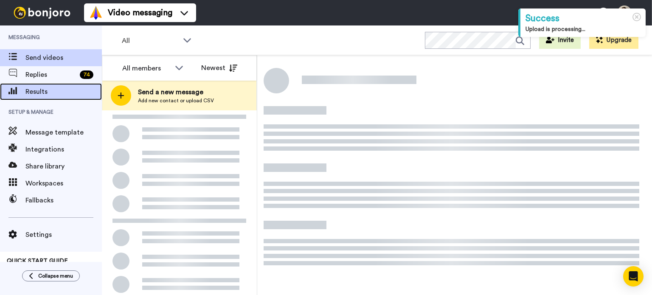
click at [56, 92] on span "Results" at bounding box center [63, 92] width 76 height 10
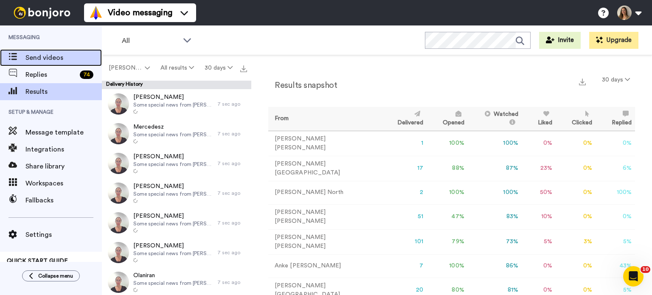
click at [67, 61] on span "Send videos" at bounding box center [63, 58] width 76 height 10
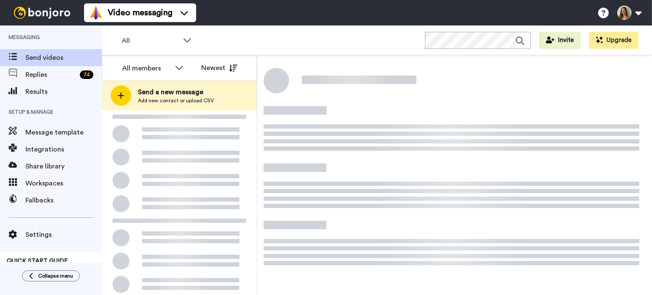
click at [146, 93] on span "Send a new message" at bounding box center [176, 92] width 76 height 10
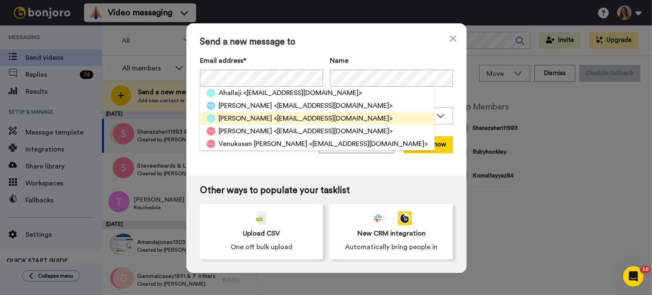
click at [274, 119] on span "<[EMAIL_ADDRESS][DOMAIN_NAME]>" at bounding box center [333, 118] width 119 height 10
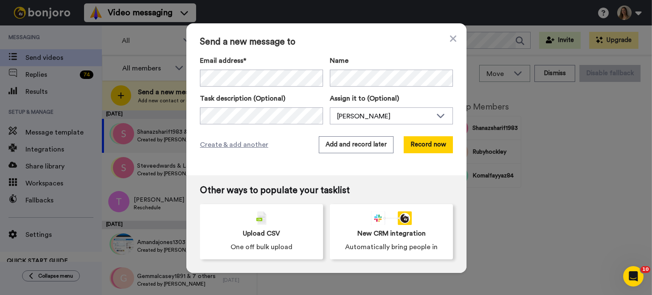
click at [426, 153] on div "Send a new message to Email address* [PERSON_NAME] <[EMAIL_ADDRESS][DOMAIN_NAME…" at bounding box center [326, 99] width 280 height 152
click at [426, 148] on button "Record now" at bounding box center [428, 144] width 49 height 17
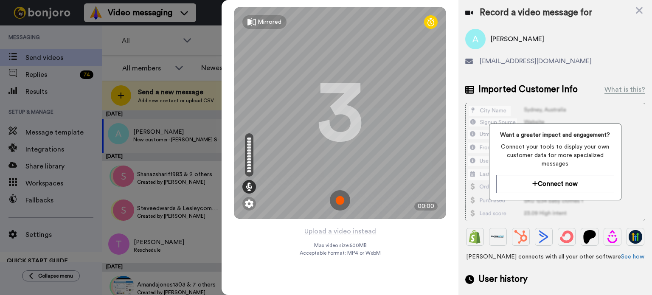
click at [340, 206] on img at bounding box center [340, 200] width 20 height 20
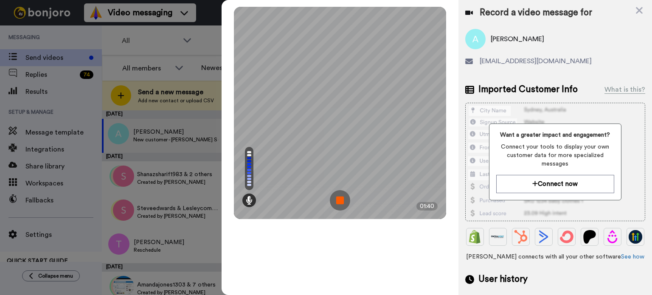
click at [341, 202] on img at bounding box center [340, 200] width 20 height 20
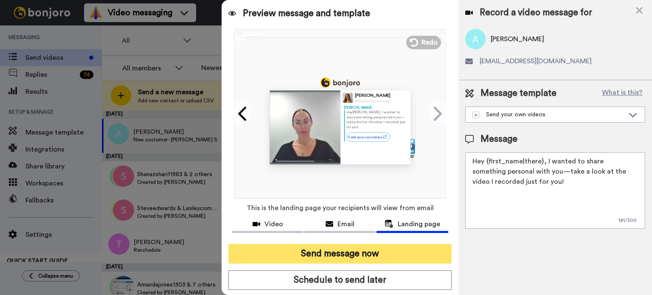
click at [338, 251] on button "Send message now" at bounding box center [339, 254] width 223 height 20
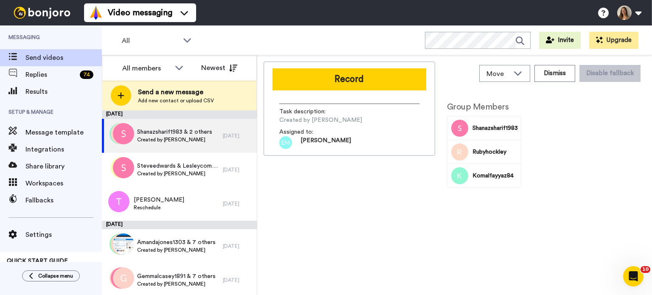
click at [326, 132] on div "Record Task description : Created by [PERSON_NAME] Assigned to: [PERSON_NAME]" at bounding box center [350, 109] width 172 height 94
click at [322, 192] on div "Record Task description : Created by [PERSON_NAME] Assigned to: [PERSON_NAME]" at bounding box center [350, 177] width 172 height 231
